Goal: Task Accomplishment & Management: Manage account settings

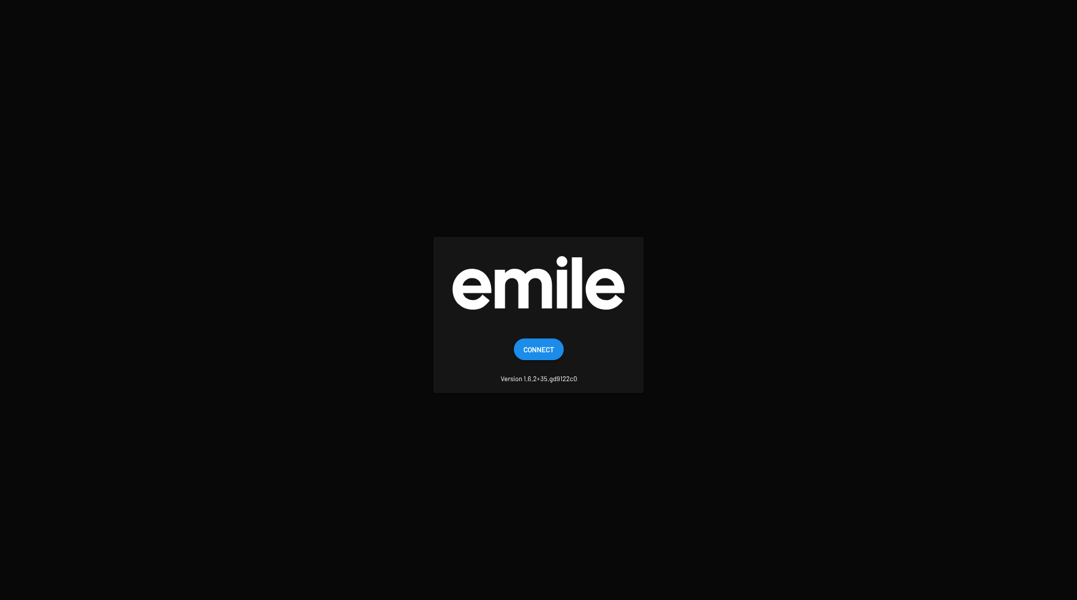
click at [526, 355] on span "Connect" at bounding box center [538, 349] width 31 height 22
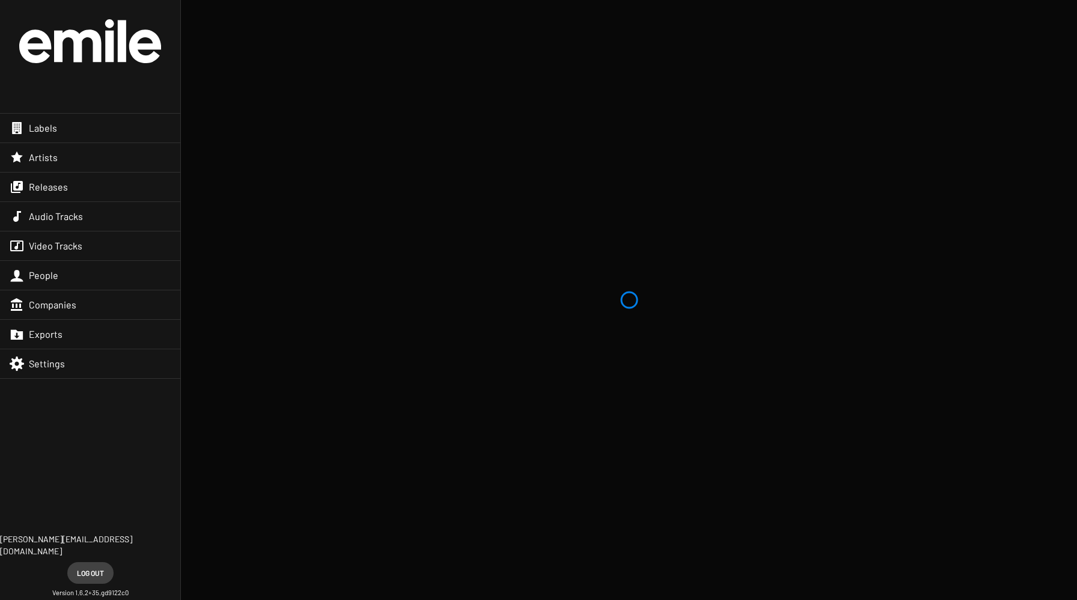
click at [88, 127] on div "Labels" at bounding box center [90, 128] width 180 height 29
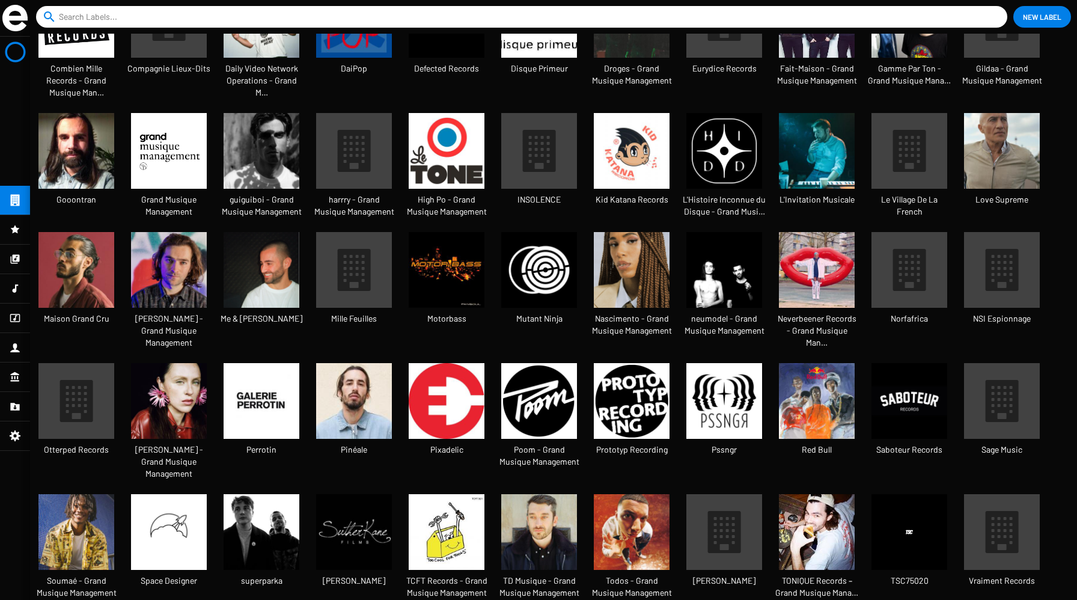
click at [803, 139] on img at bounding box center [817, 151] width 76 height 76
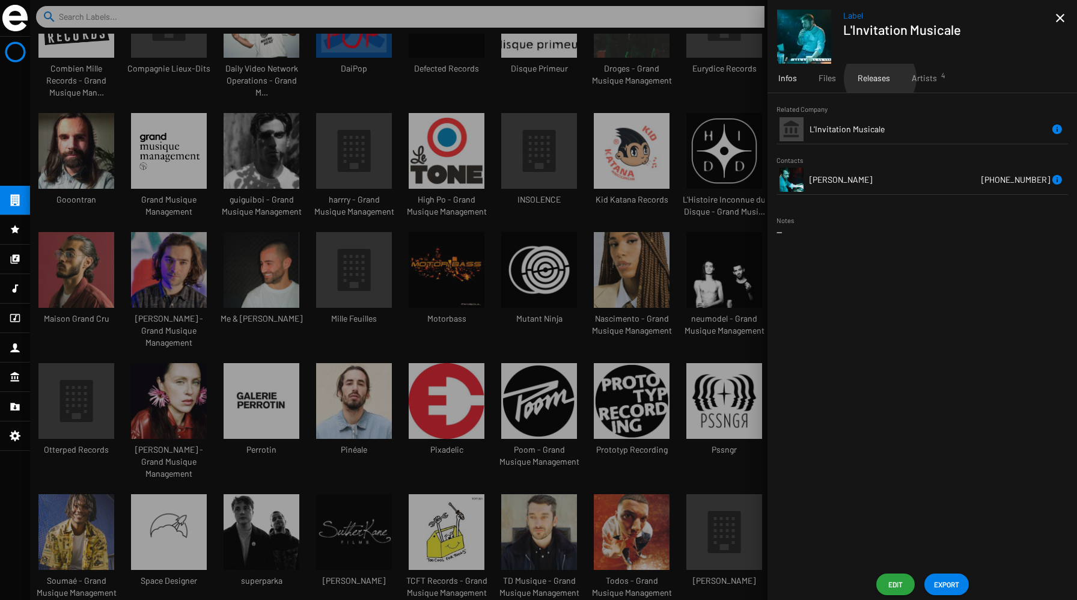
click at [879, 78] on span "Releases" at bounding box center [874, 78] width 32 height 12
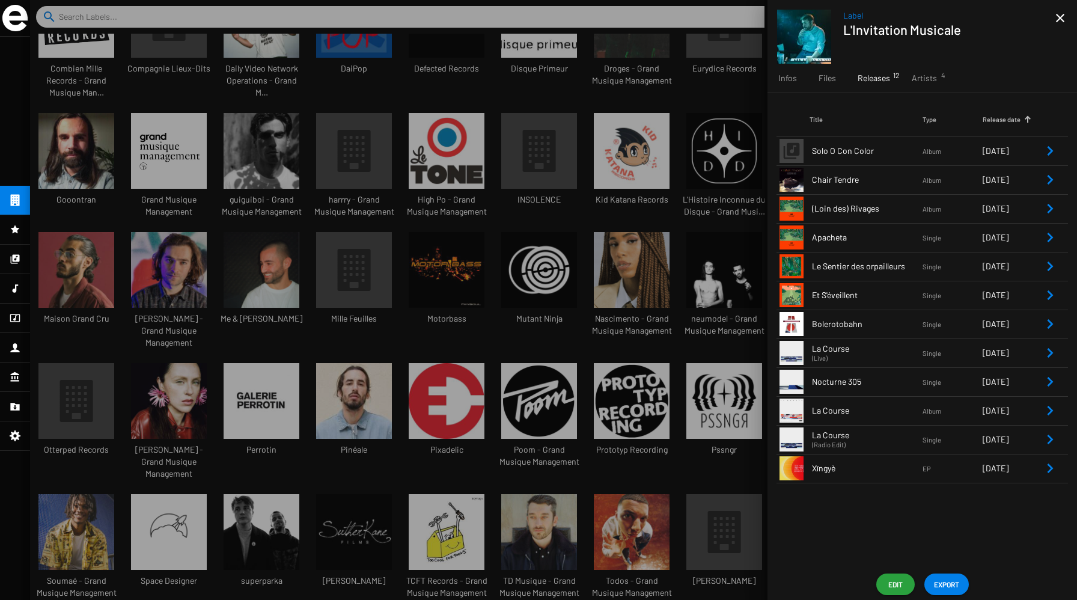
click at [1040, 146] on td "[DATE]" at bounding box center [1013, 150] width 60 height 29
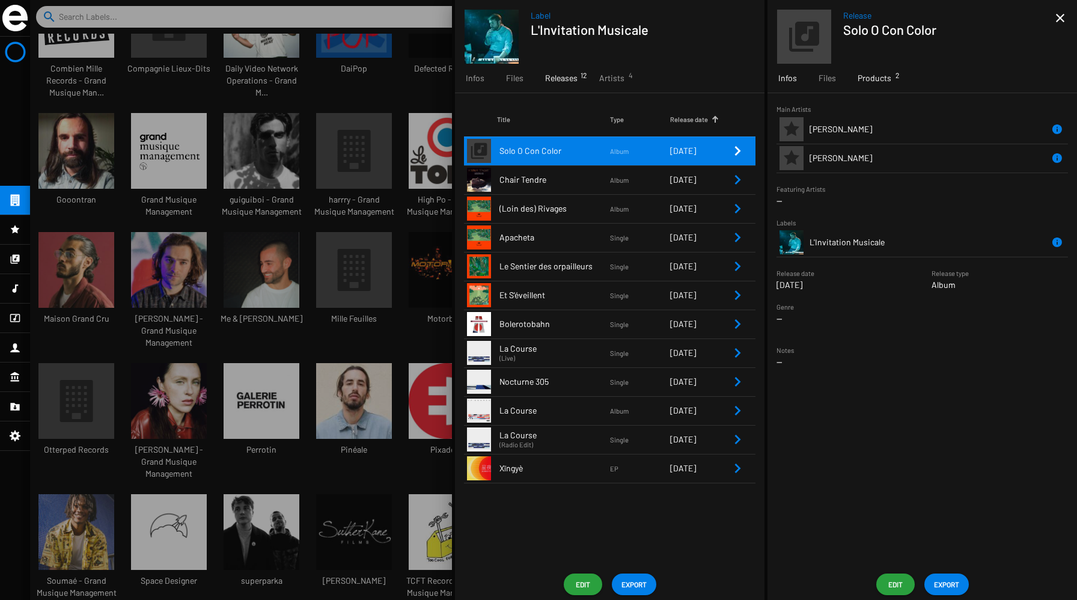
click at [874, 80] on span "Products 2" at bounding box center [875, 78] width 34 height 12
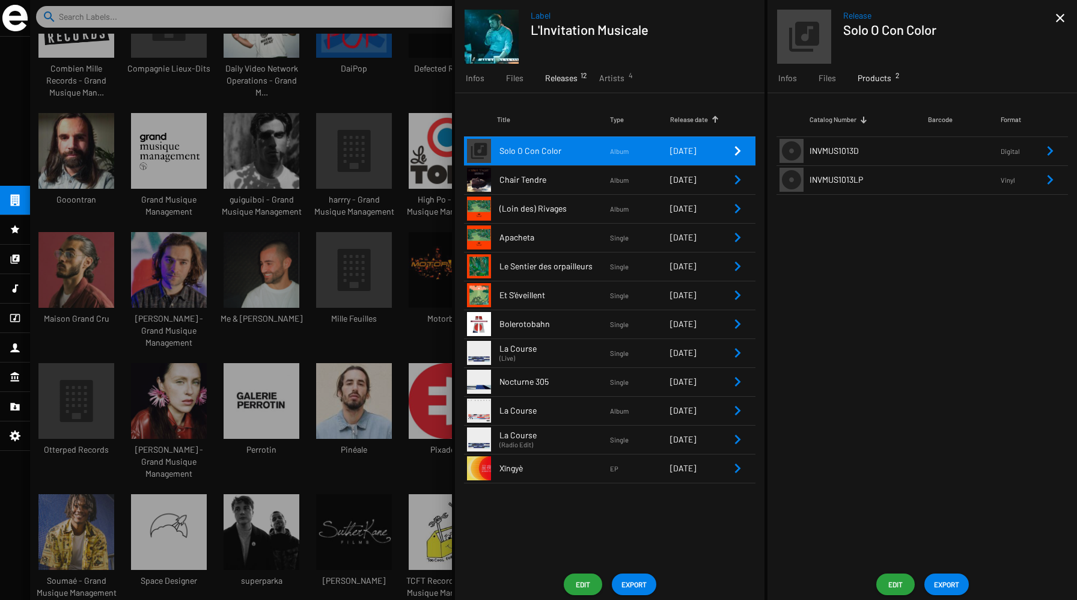
click at [1050, 156] on icon "Remove Reference" at bounding box center [1050, 151] width 14 height 14
